Goal: Task Accomplishment & Management: Manage account settings

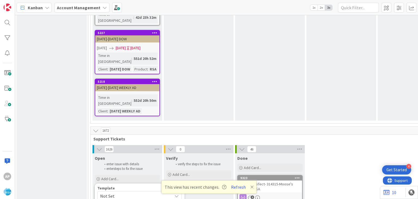
scroll to position [1150, 0]
type textarea "x"
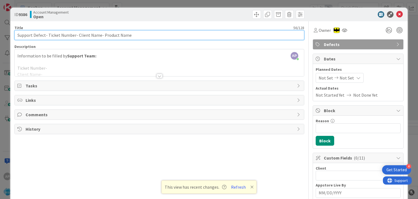
drag, startPoint x: 47, startPoint y: 34, endPoint x: 73, endPoint y: 35, distance: 25.6
click at [73, 35] on input "Support Defect- Ticket Number- Client Name- Product Name" at bounding box center [158, 35] width 289 height 10
click at [72, 35] on input "Support Defect- Ticket Number- Client Name- Product Name" at bounding box center [158, 35] width 289 height 10
drag, startPoint x: 73, startPoint y: 36, endPoint x: 48, endPoint y: 35, distance: 25.9
click at [48, 35] on input "Support Defect- Ticket Number- Client Name- Product Name" at bounding box center [158, 35] width 289 height 10
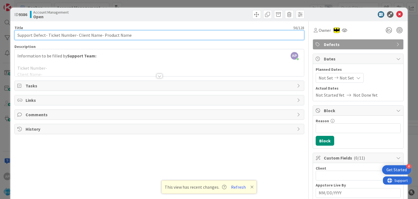
paste input "#316264"
click at [50, 35] on input "Support Defect- #316264- Client Name- Product Name" at bounding box center [158, 35] width 289 height 10
drag, startPoint x: 63, startPoint y: 35, endPoint x: 85, endPoint y: 36, distance: 22.6
click at [85, 36] on input "Support Defect- 316264- Client Name- Product Name" at bounding box center [158, 35] width 289 height 10
drag, startPoint x: 86, startPoint y: 35, endPoint x: 137, endPoint y: 41, distance: 51.7
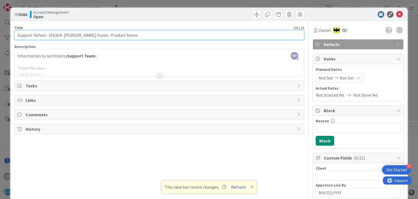
click at [137, 40] on input "Support Defect- 316264- [PERSON_NAME] Foods- Product Name" at bounding box center [158, 35] width 289 height 10
click at [52, 36] on input "Support Defect- 316264- [PERSON_NAME] Foods- RSA" at bounding box center [158, 35] width 289 height 10
type input "Support Defect- 316264- [PERSON_NAME] Foods- RSA"
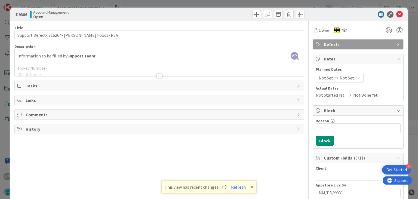
click at [159, 75] on div at bounding box center [159, 76] width 6 height 4
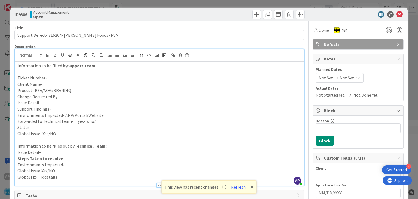
click at [51, 79] on p "Ticket Number-" at bounding box center [158, 78] width 283 height 6
click at [45, 84] on p "Client Name-" at bounding box center [158, 84] width 283 height 6
click at [76, 92] on p "Product- RSA/AOG/BRANDIQ" at bounding box center [158, 90] width 283 height 6
click at [62, 97] on p "Change Requested By-" at bounding box center [158, 97] width 283 height 6
click at [46, 102] on p "Issue Detail-" at bounding box center [158, 103] width 283 height 6
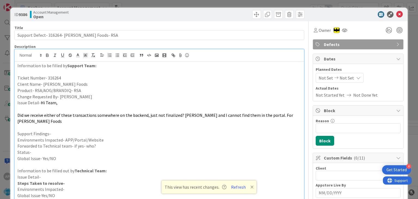
click at [55, 131] on p "Support Findings-" at bounding box center [158, 134] width 283 height 6
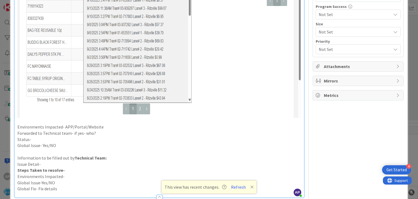
scroll to position [301, 0]
click at [106, 123] on p "Environments Impacted- APP/Portal/Website" at bounding box center [158, 126] width 283 height 6
click at [112, 129] on p "Forwarded to Technical team- if yes- who?" at bounding box center [158, 132] width 283 height 6
click at [55, 135] on p "Status-" at bounding box center [158, 138] width 283 height 6
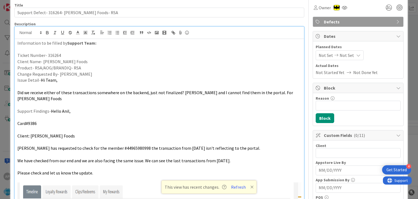
scroll to position [0, 0]
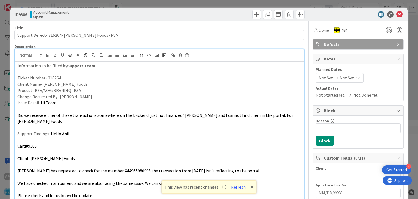
click at [320, 78] on span "Not Set" at bounding box center [325, 78] width 14 height 7
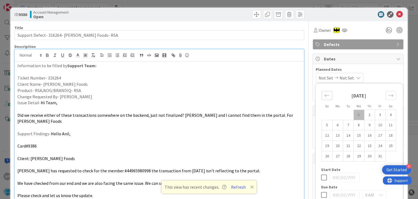
click at [325, 92] on div "Move backward to switch to the previous month." at bounding box center [326, 95] width 11 height 9
click at [335, 145] on td "22" at bounding box center [337, 146] width 11 height 10
type input "[DATE]"
click at [391, 95] on icon "Move forward to switch to the next month." at bounding box center [390, 95] width 5 height 5
click at [379, 116] on td "3" at bounding box center [380, 115] width 11 height 10
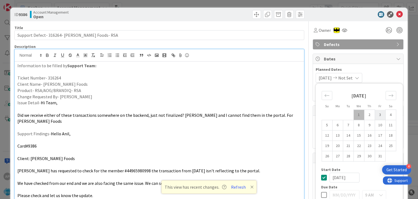
type input "[DATE]"
click at [382, 79] on div "[DATE] [DATE] Su Mo Tu We Th Fr Sa [DATE] 1 2 3 4 5 6 7 8 9 10 11 12 13 14 15 1…" at bounding box center [358, 78] width 85 height 10
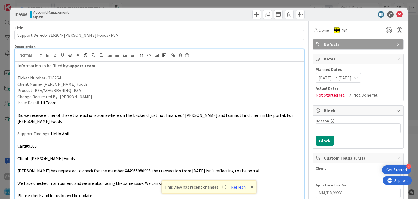
scroll to position [27, 0]
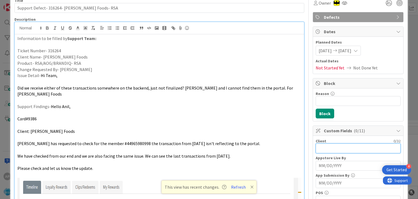
click at [326, 148] on input "text" at bounding box center [358, 148] width 85 height 10
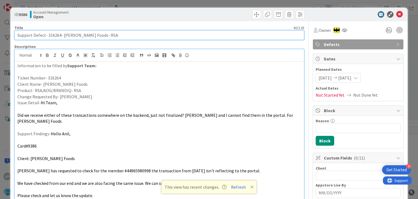
drag, startPoint x: 63, startPoint y: 35, endPoint x: 84, endPoint y: 37, distance: 21.3
click at [84, 37] on input "Support Defect- 316264- [PERSON_NAME] Foods- RSA" at bounding box center [158, 35] width 289 height 10
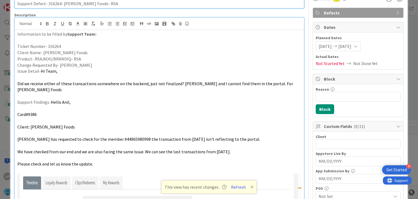
scroll to position [34, 0]
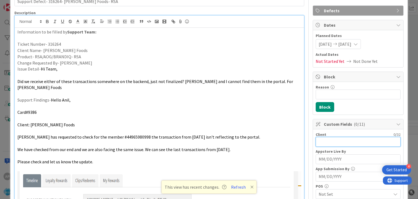
click at [333, 141] on input "text" at bounding box center [358, 142] width 85 height 10
paste input "[PERSON_NAME] Foods"
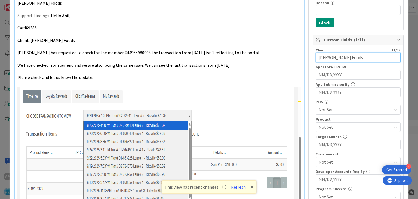
scroll to position [119, 0]
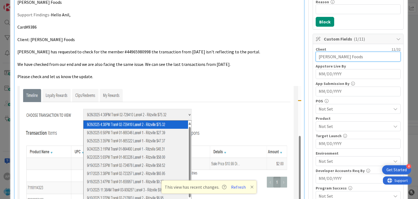
type input "[PERSON_NAME] Foods"
click at [339, 125] on span "Not Set" at bounding box center [354, 126] width 72 height 7
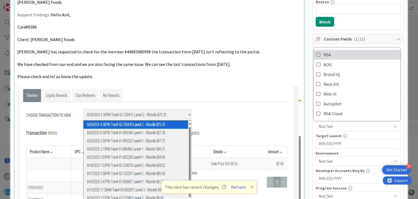
click at [318, 55] on icon at bounding box center [318, 55] width 4 height 8
click at [308, 116] on div "Title 40 / 128 Support Defect- 316264- [PERSON_NAME] Foods- RSA Description AP …" at bounding box center [208, 169] width 389 height 534
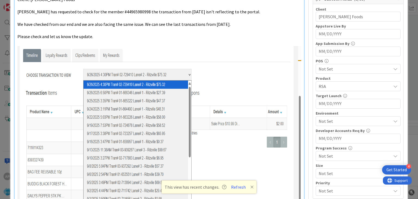
scroll to position [159, 0]
click at [326, 121] on span "Not Set" at bounding box center [354, 120] width 72 height 7
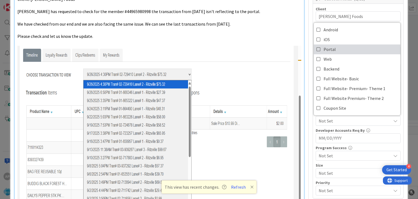
click at [318, 49] on icon at bounding box center [318, 49] width 4 height 8
click at [308, 131] on div "Title 40 / 128 Support Defect- 316264- [PERSON_NAME] Foods- RSA Description AP …" at bounding box center [208, 129] width 389 height 534
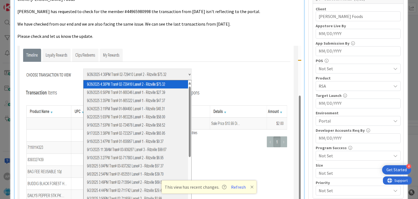
scroll to position [0, 0]
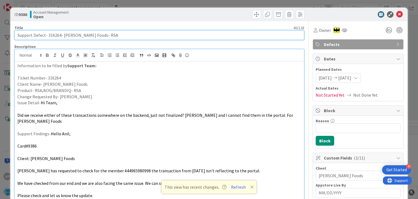
drag, startPoint x: 33, startPoint y: 35, endPoint x: 83, endPoint y: 38, distance: 50.1
click at [83, 38] on input "Support Defect- 316264- [PERSON_NAME] Foods- RSA" at bounding box center [158, 35] width 289 height 10
